Goal: Check status: Check status

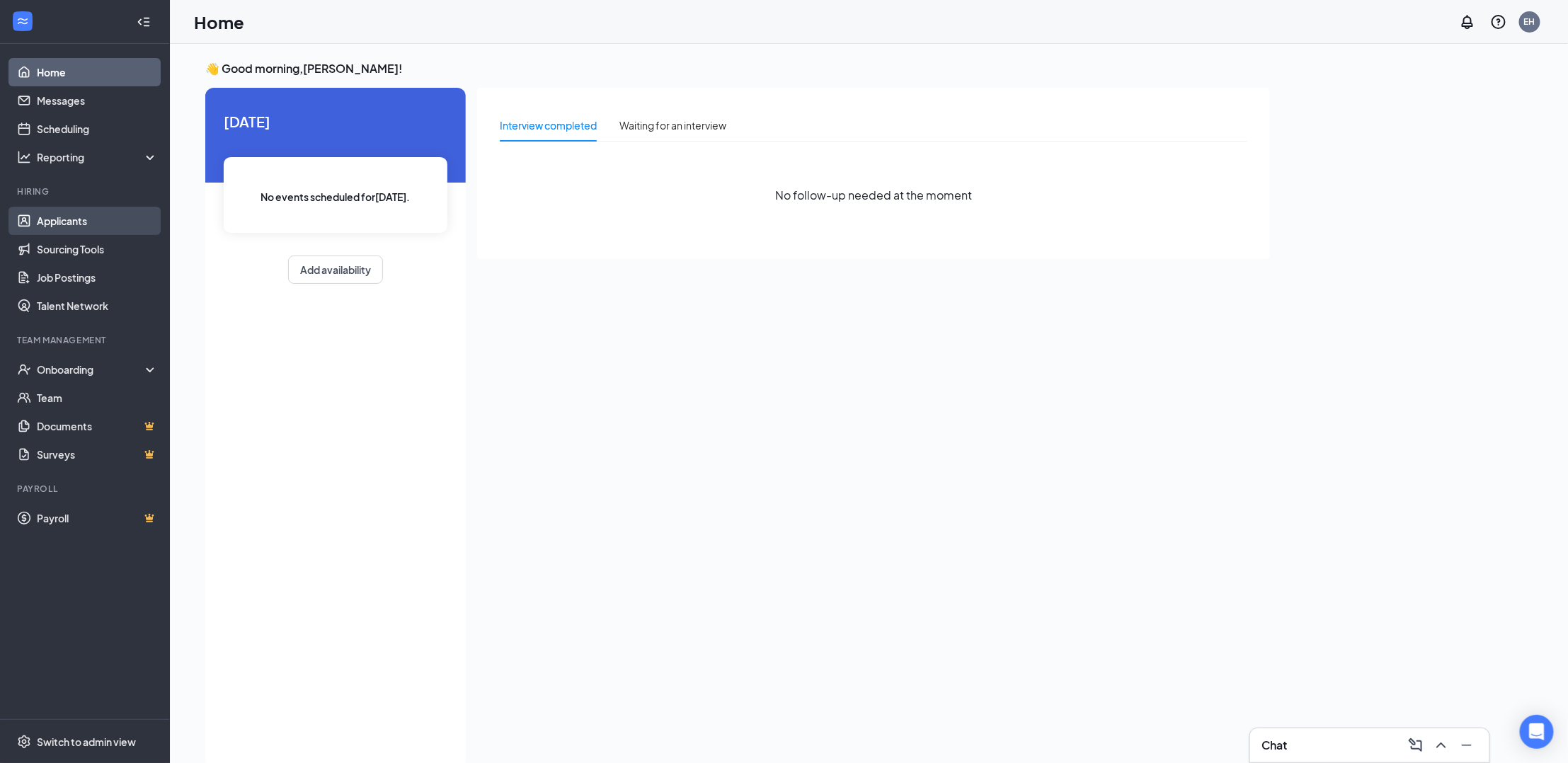
click at [77, 219] on link "Applicants" at bounding box center [97, 220] width 121 height 28
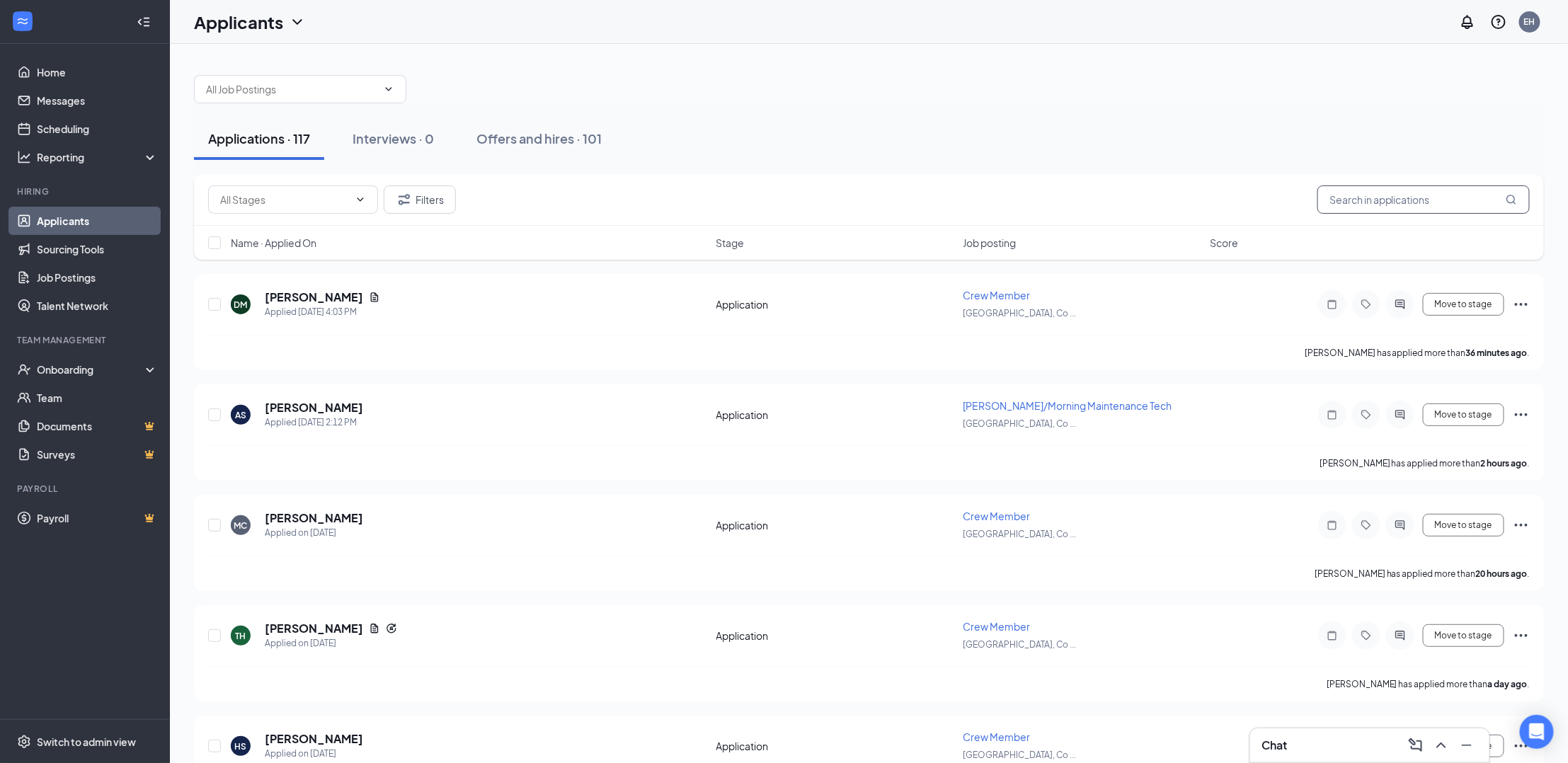
click at [1371, 197] on input "text" at bounding box center [1424, 200] width 212 height 28
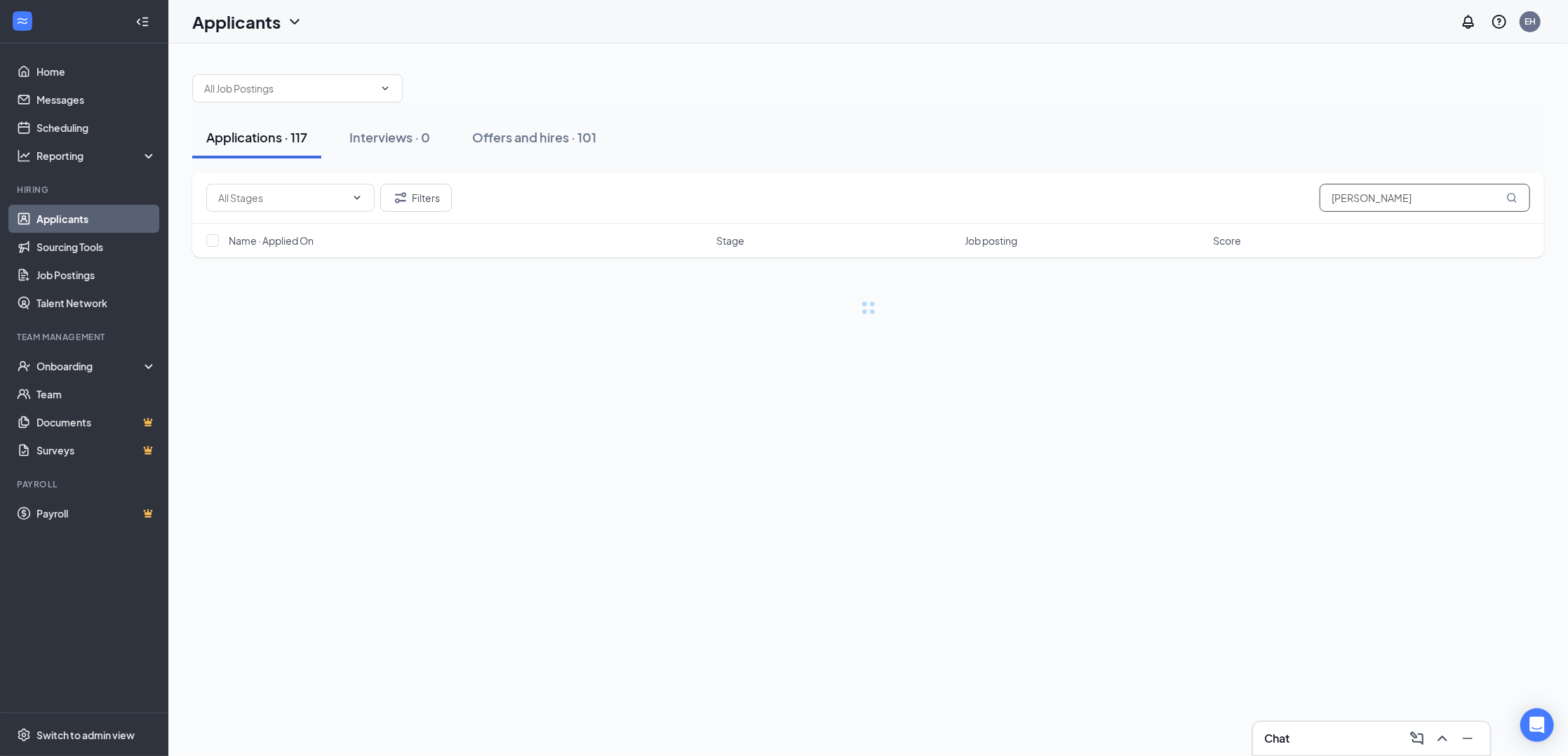
type input "[PERSON_NAME]"
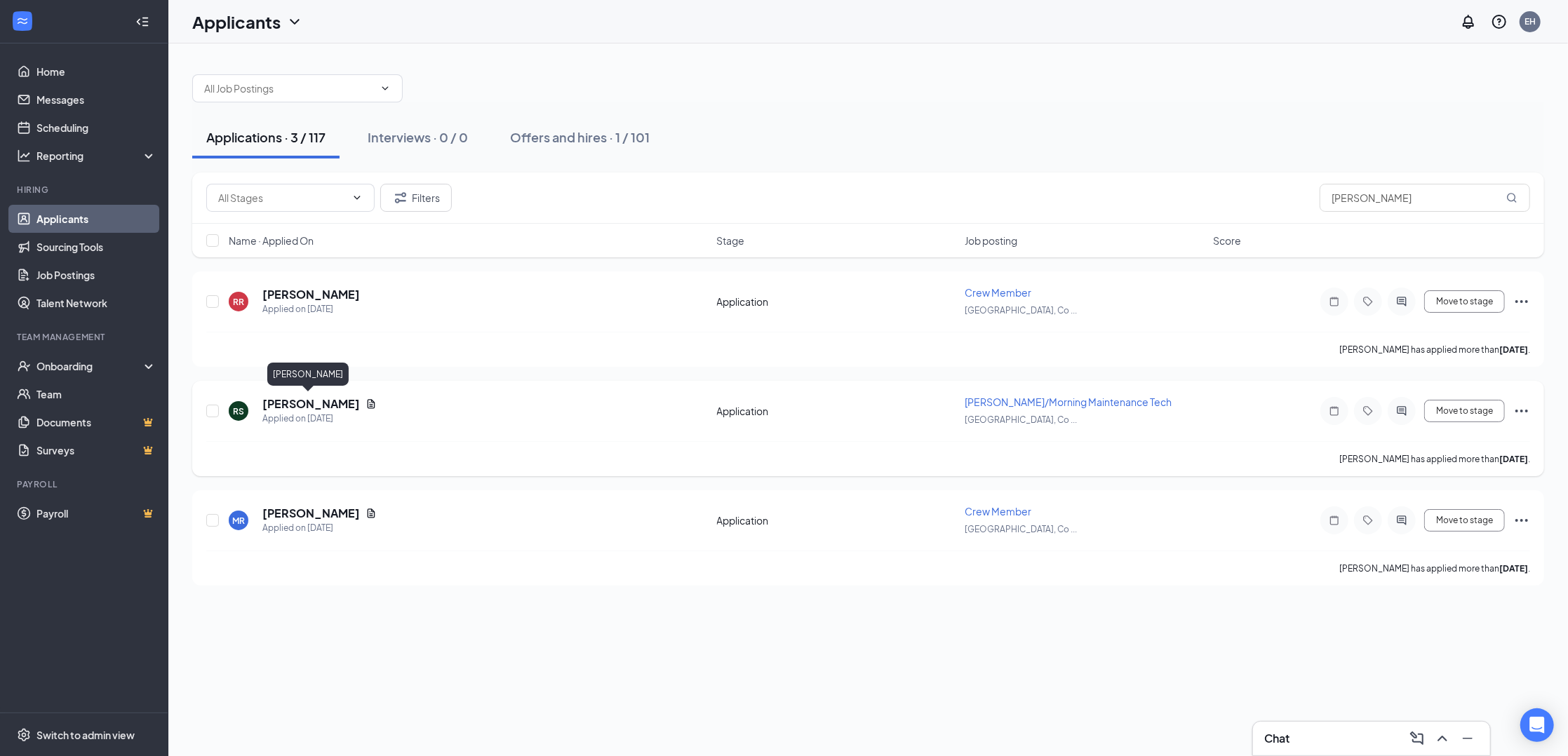
click at [326, 401] on h5 "[PERSON_NAME]" at bounding box center [311, 404] width 97 height 15
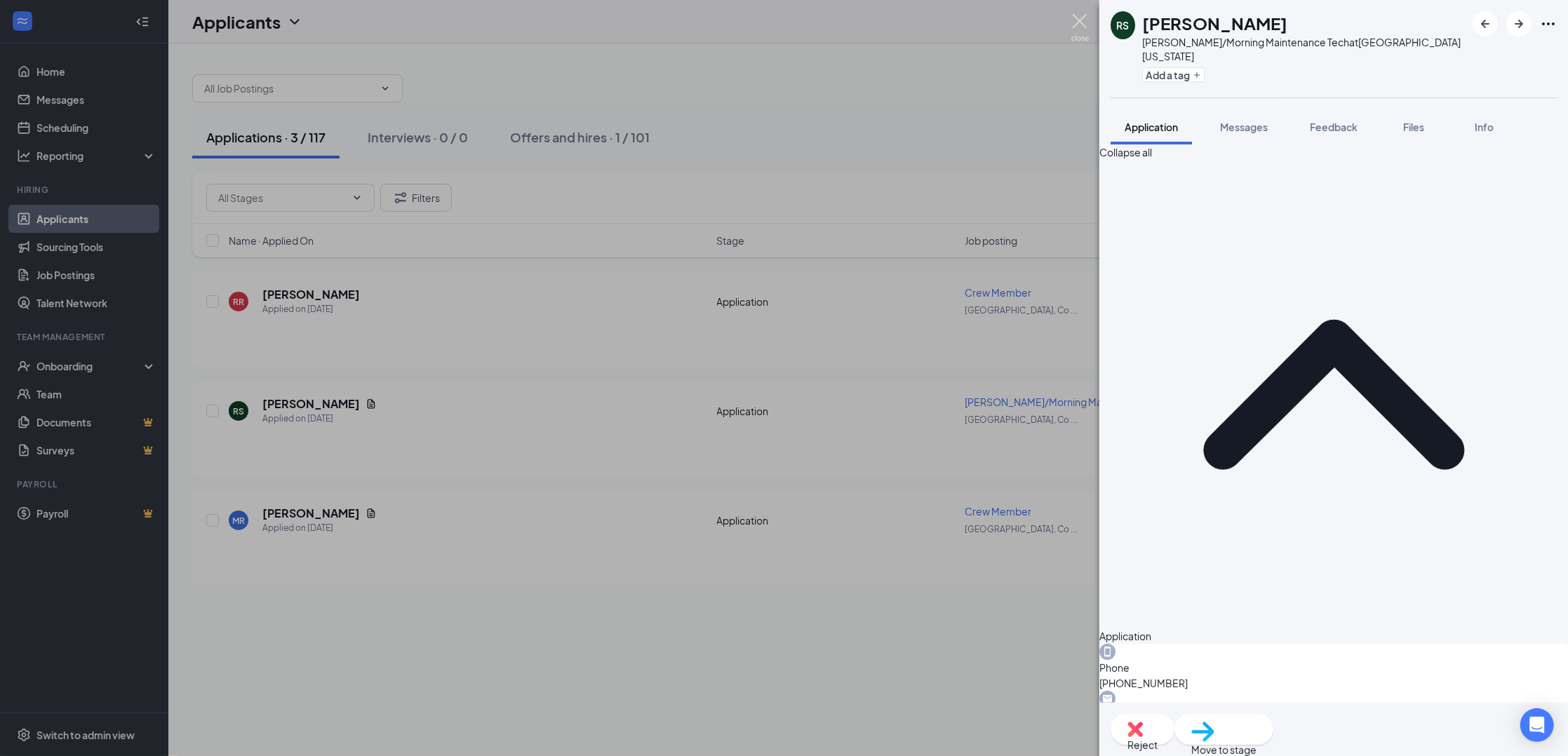
click at [1080, 22] on img at bounding box center [1080, 28] width 18 height 27
